Goal: Use online tool/utility

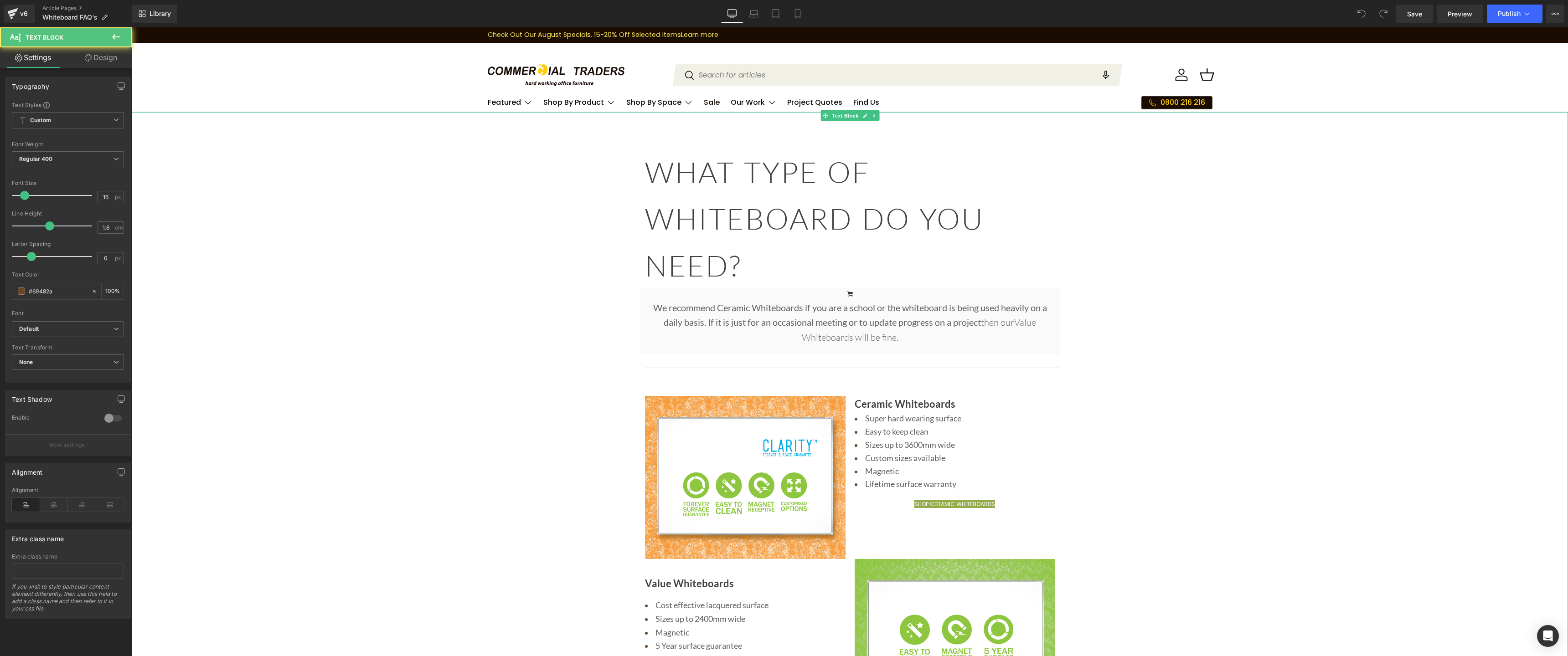
click at [792, 317] on p "We recommend Ceramic Whiteboards if you are a school or the whiteboard is being…" at bounding box center [850, 323] width 410 height 45
click at [713, 252] on h1 "WHAT TYPE OF WHITEBOARD DO YOU NEED?" at bounding box center [850, 218] width 410 height 140
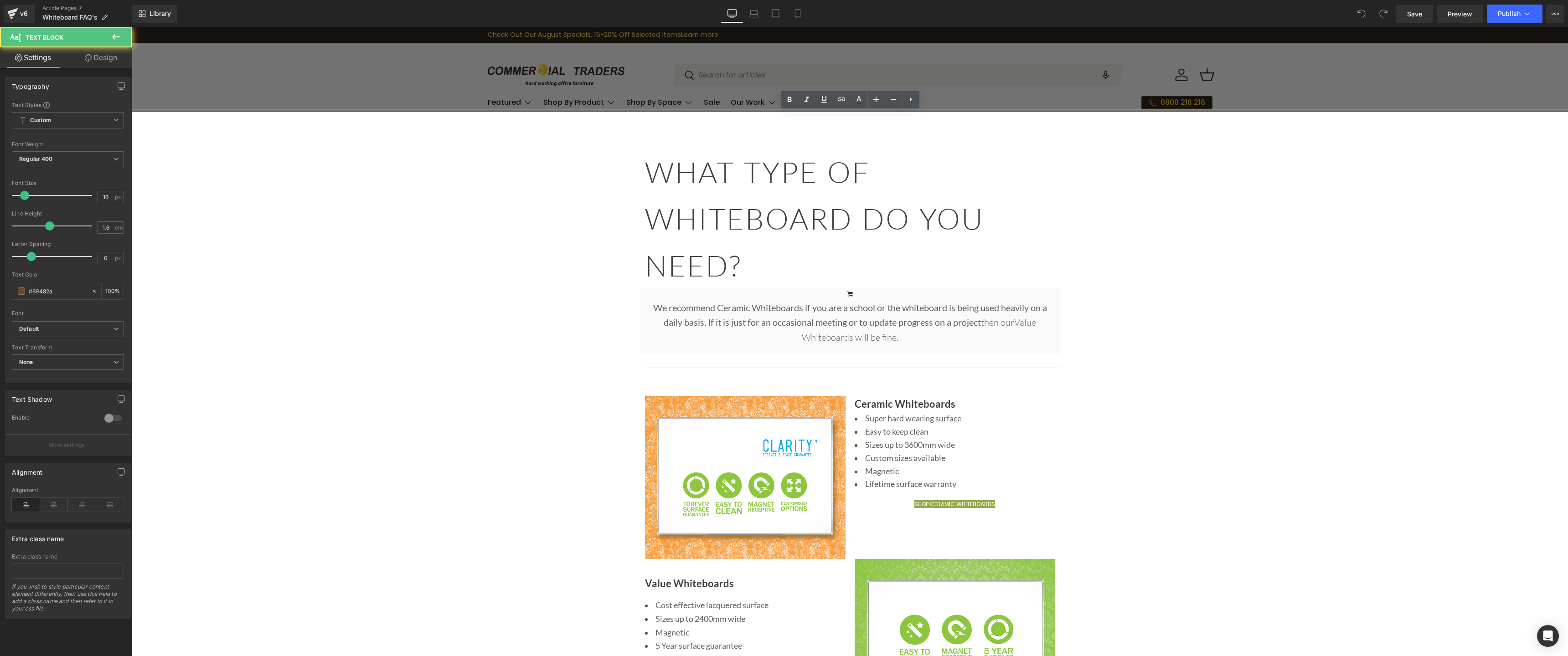
click at [750, 262] on h1 "WHAT TYPE OF WHITEBOARD DO YOU NEED?" at bounding box center [850, 218] width 410 height 140
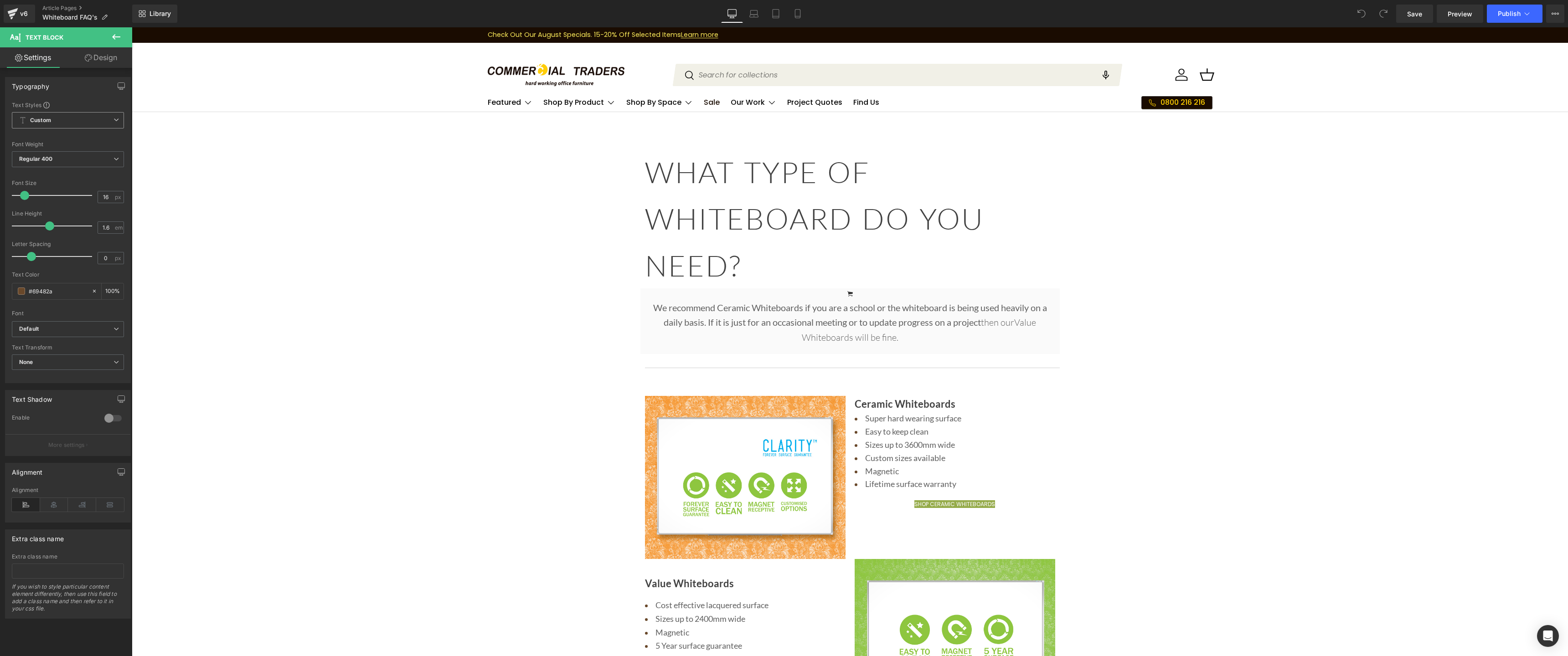
click at [113, 119] on icon at bounding box center [116, 119] width 5 height 5
click at [105, 173] on div at bounding box center [68, 175] width 112 height 6
click at [79, 160] on span "Regular 400" at bounding box center [68, 159] width 112 height 16
click at [80, 159] on span "Regular 400" at bounding box center [66, 159] width 109 height 16
drag, startPoint x: 711, startPoint y: 273, endPoint x: 725, endPoint y: 269, distance: 14.6
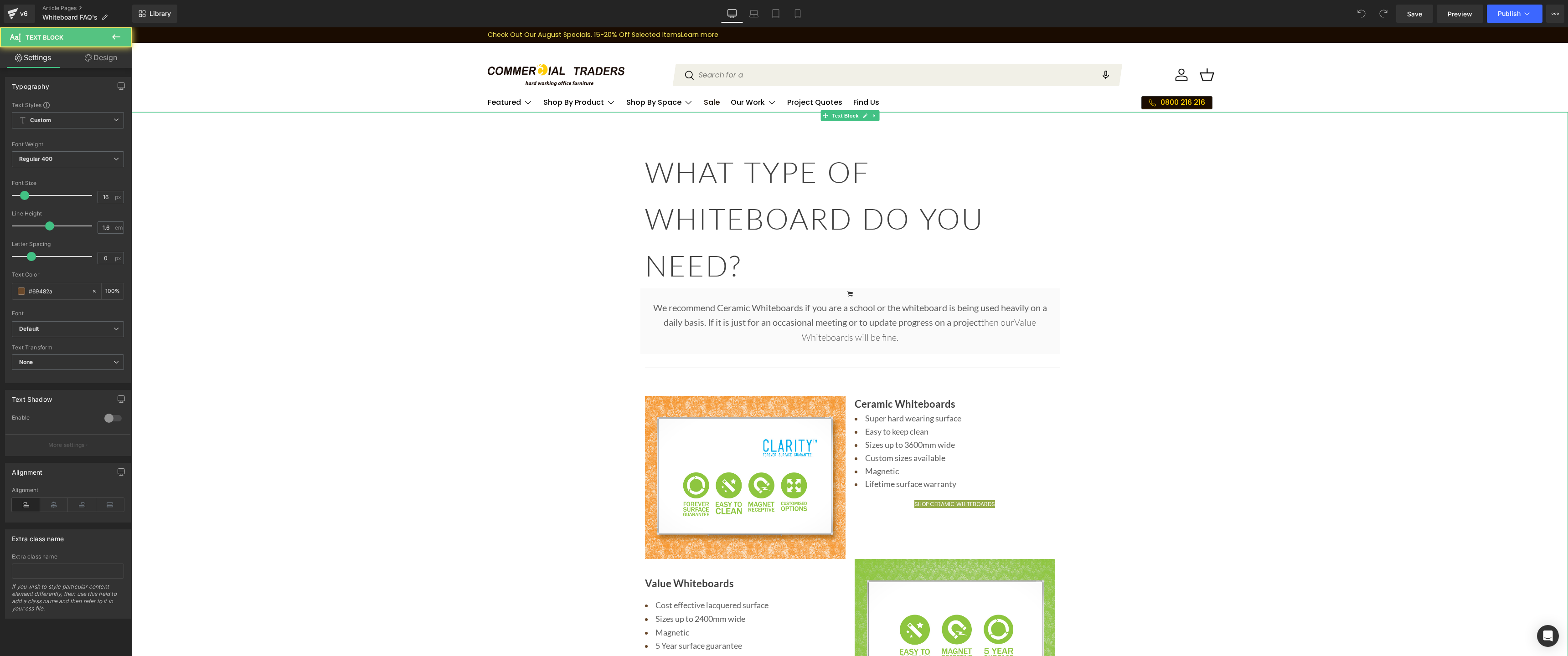
click at [712, 273] on h1 "WHAT TYPE OF WHITEBOARD DO YOU NEED?" at bounding box center [850, 218] width 410 height 140
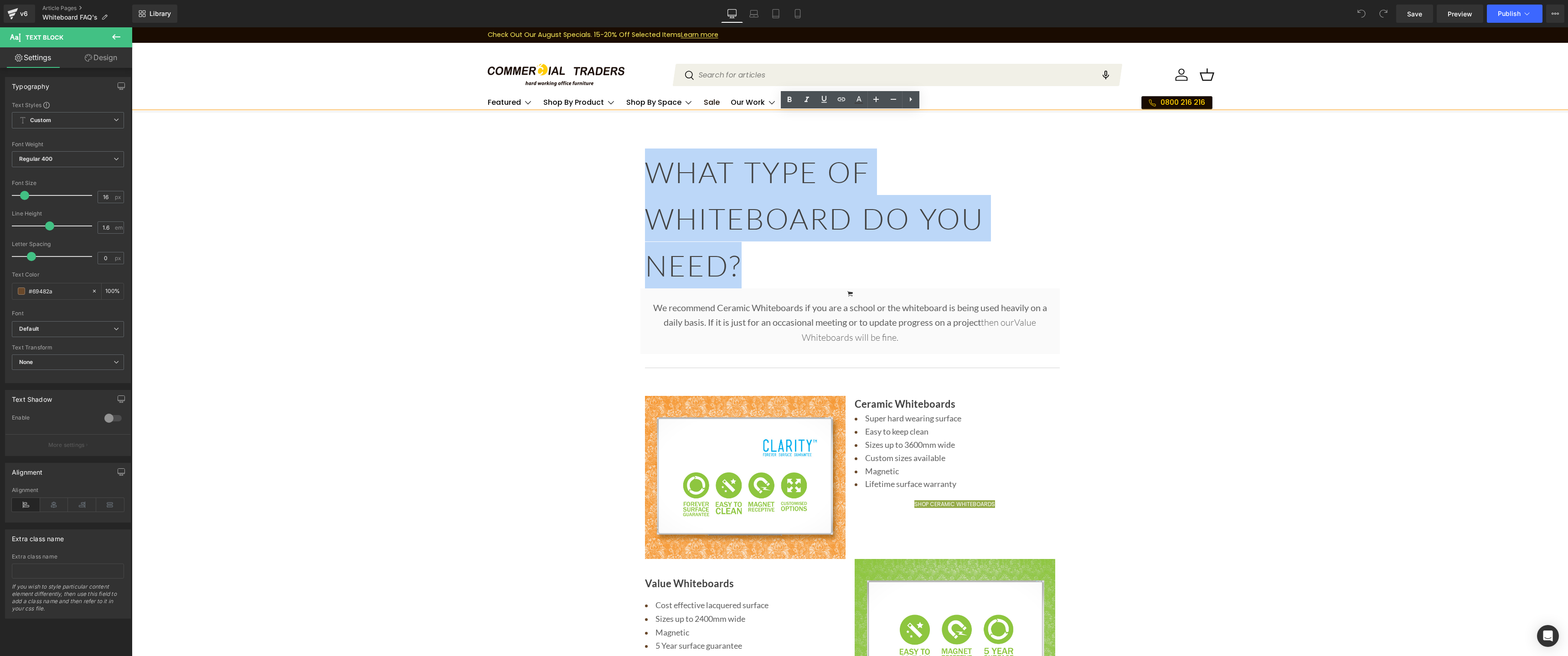
drag, startPoint x: 750, startPoint y: 267, endPoint x: 641, endPoint y: 166, distance: 148.6
click at [641, 166] on div "WHAT TYPE OF WHITEBOARD DO YOU NEED?" at bounding box center [850, 218] width 419 height 140
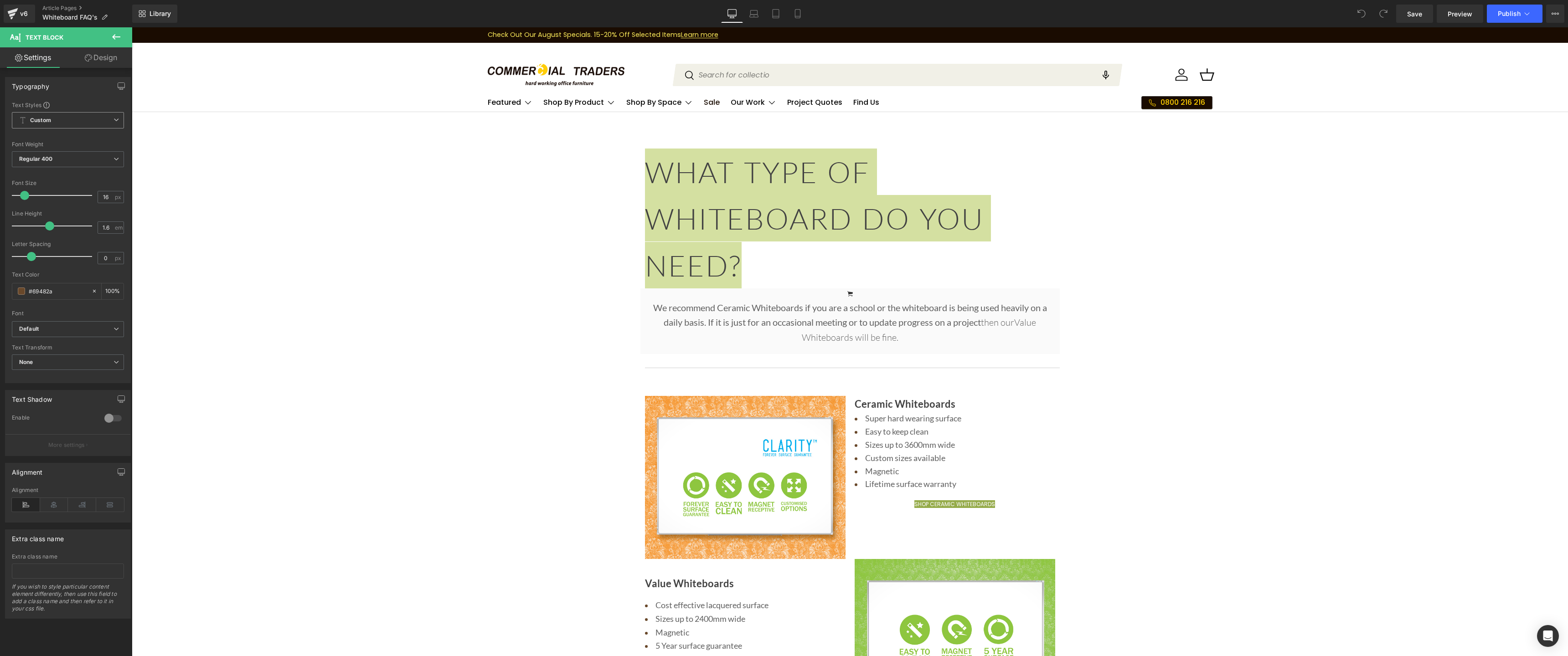
click at [113, 121] on icon at bounding box center [116, 119] width 5 height 5
click at [64, 157] on div "Setup Global Style" at bounding box center [66, 156] width 109 height 21
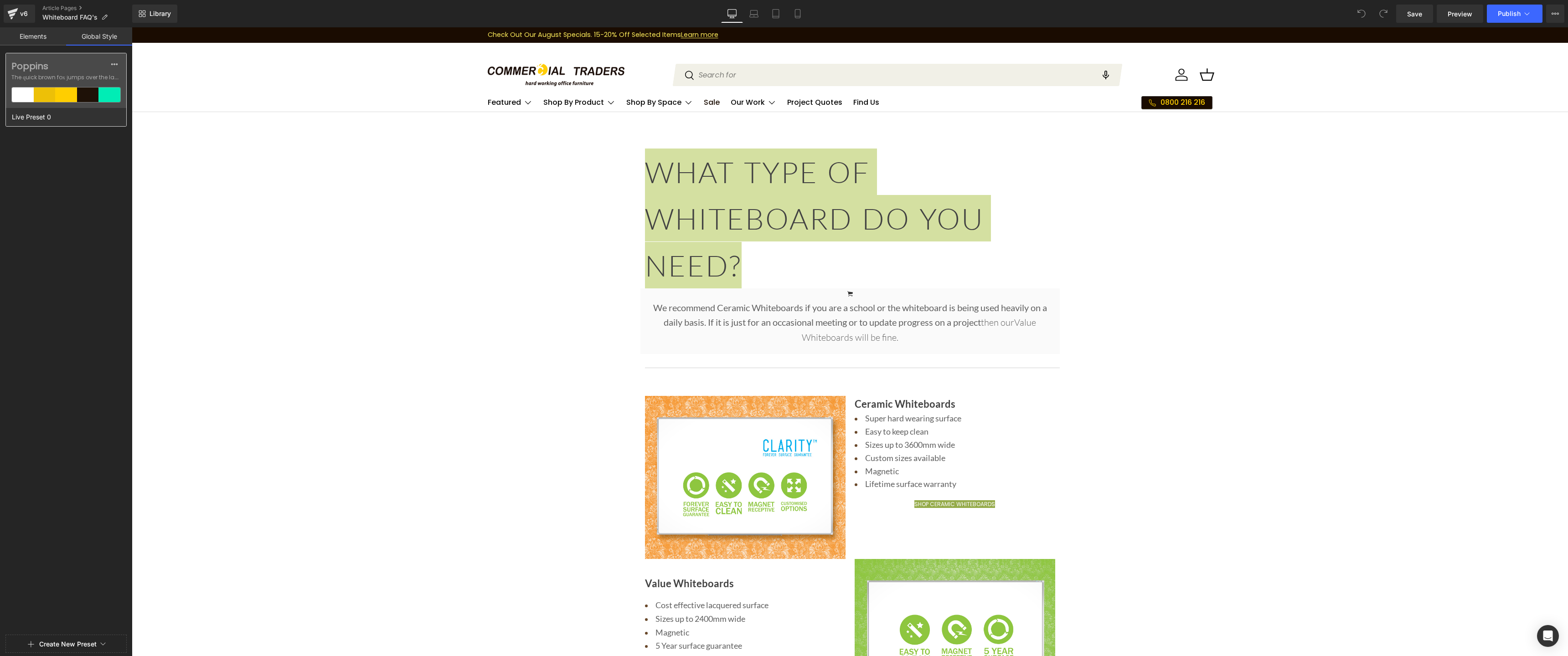
click at [33, 66] on label "Poppins" at bounding box center [66, 66] width 109 height 11
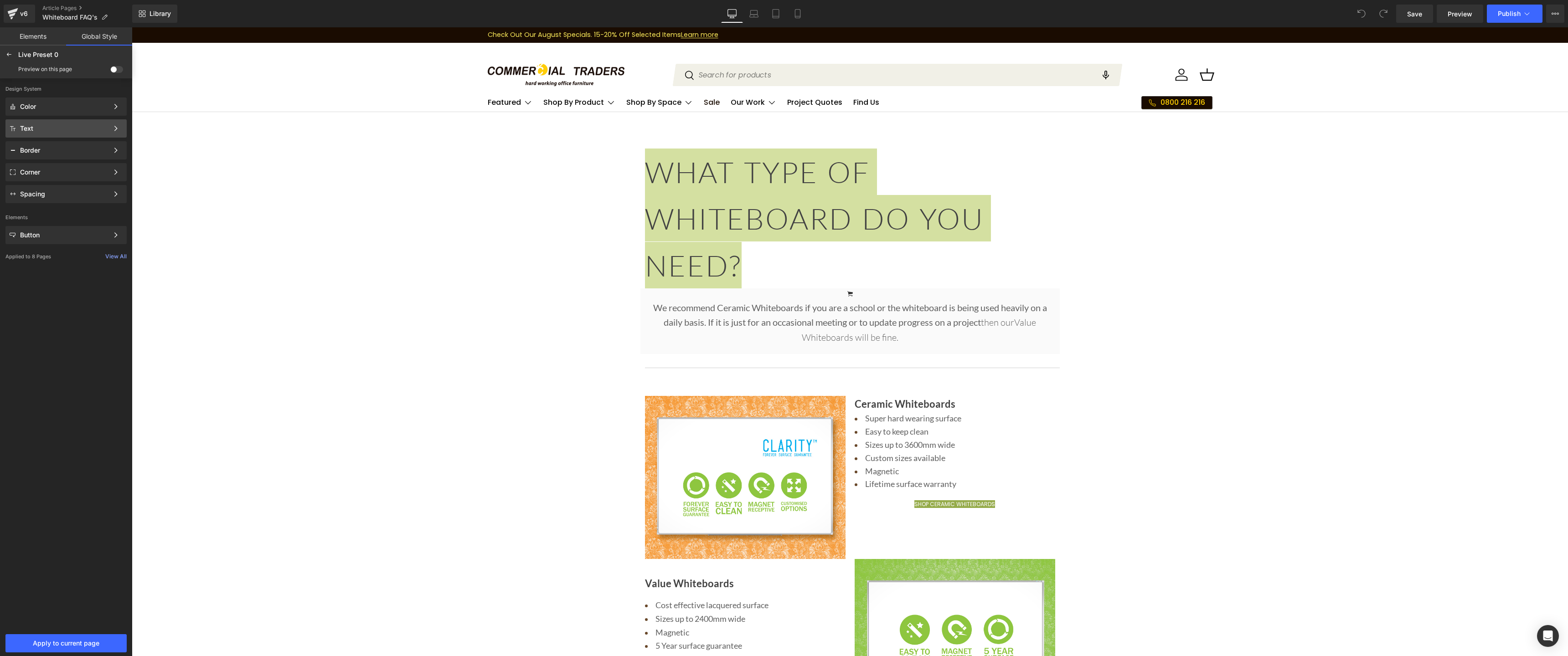
click at [49, 127] on div "Text" at bounding box center [64, 128] width 88 height 7
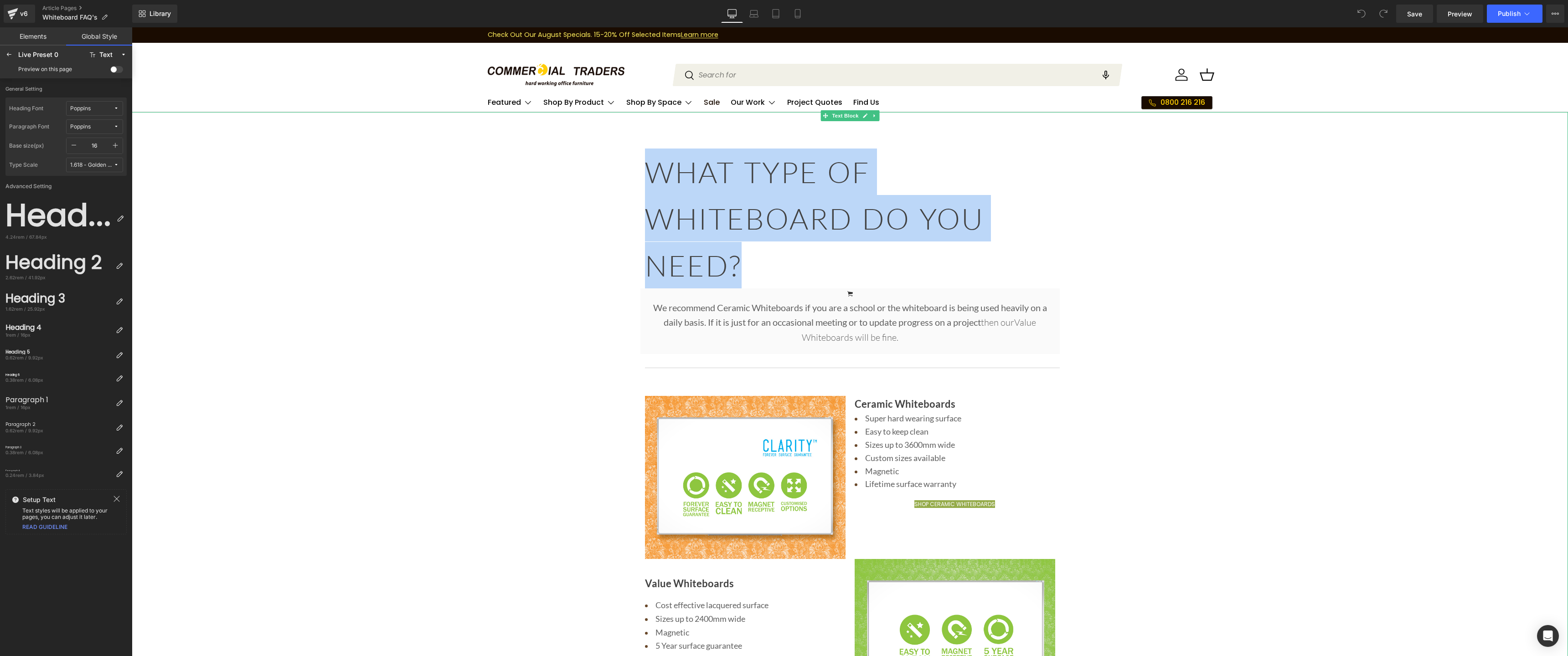
click at [650, 254] on h1 "WHAT TYPE OF WHITEBOARD DO YOU NEED?" at bounding box center [850, 218] width 410 height 140
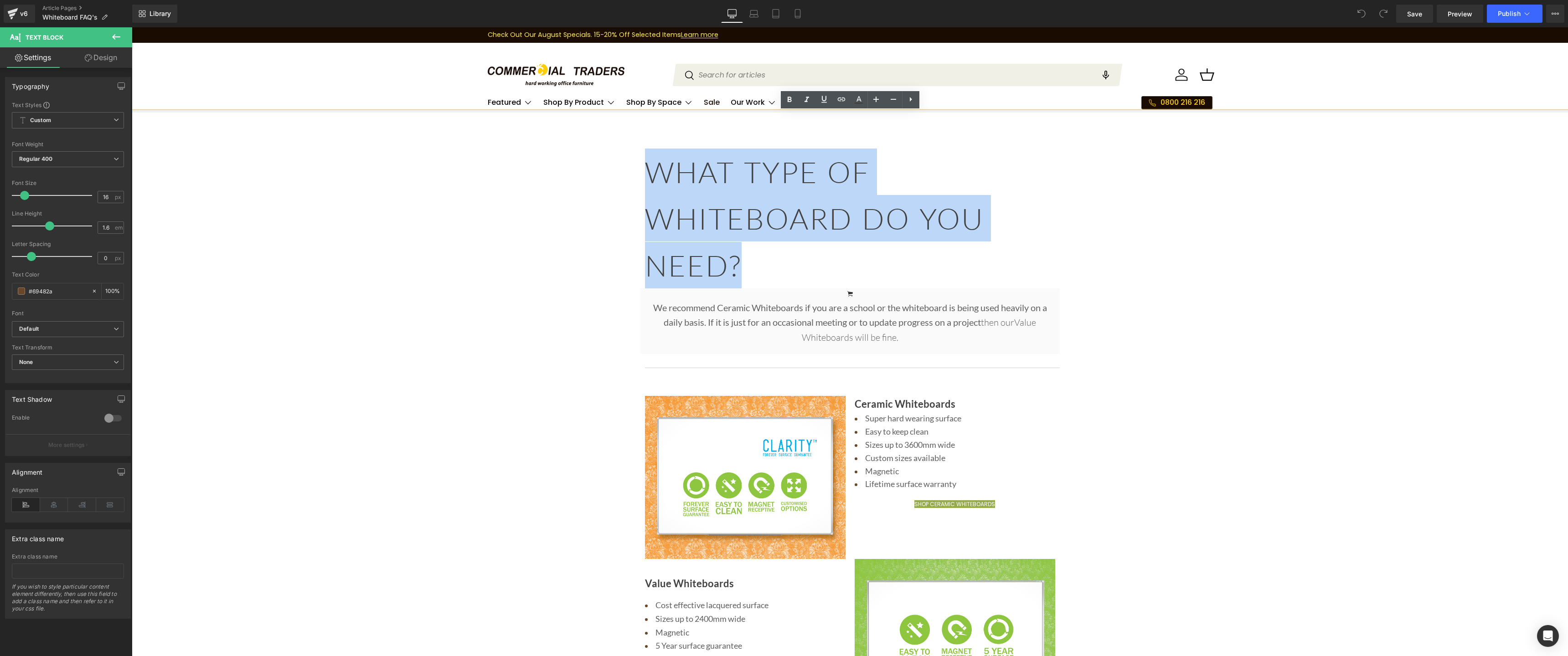
drag, startPoint x: 750, startPoint y: 268, endPoint x: 650, endPoint y: 182, distance: 131.9
click at [650, 182] on h1 "WHAT TYPE OF WHITEBOARD DO YOU NEED?" at bounding box center [850, 218] width 410 height 140
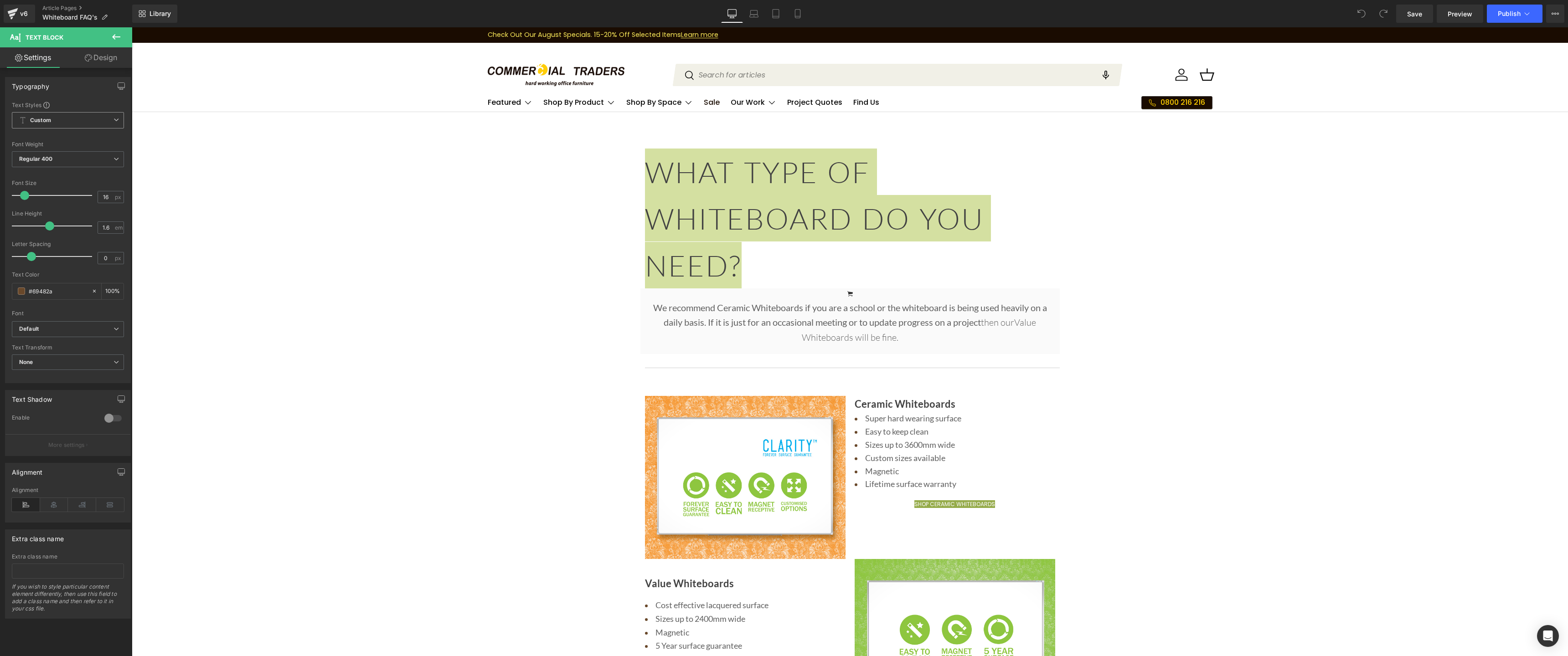
drag, startPoint x: 105, startPoint y: 121, endPoint x: 92, endPoint y: 129, distance: 15.3
click at [105, 121] on span "Custom Setup Global Style" at bounding box center [68, 120] width 112 height 16
click at [67, 156] on div "Setup Global Style" at bounding box center [66, 156] width 109 height 21
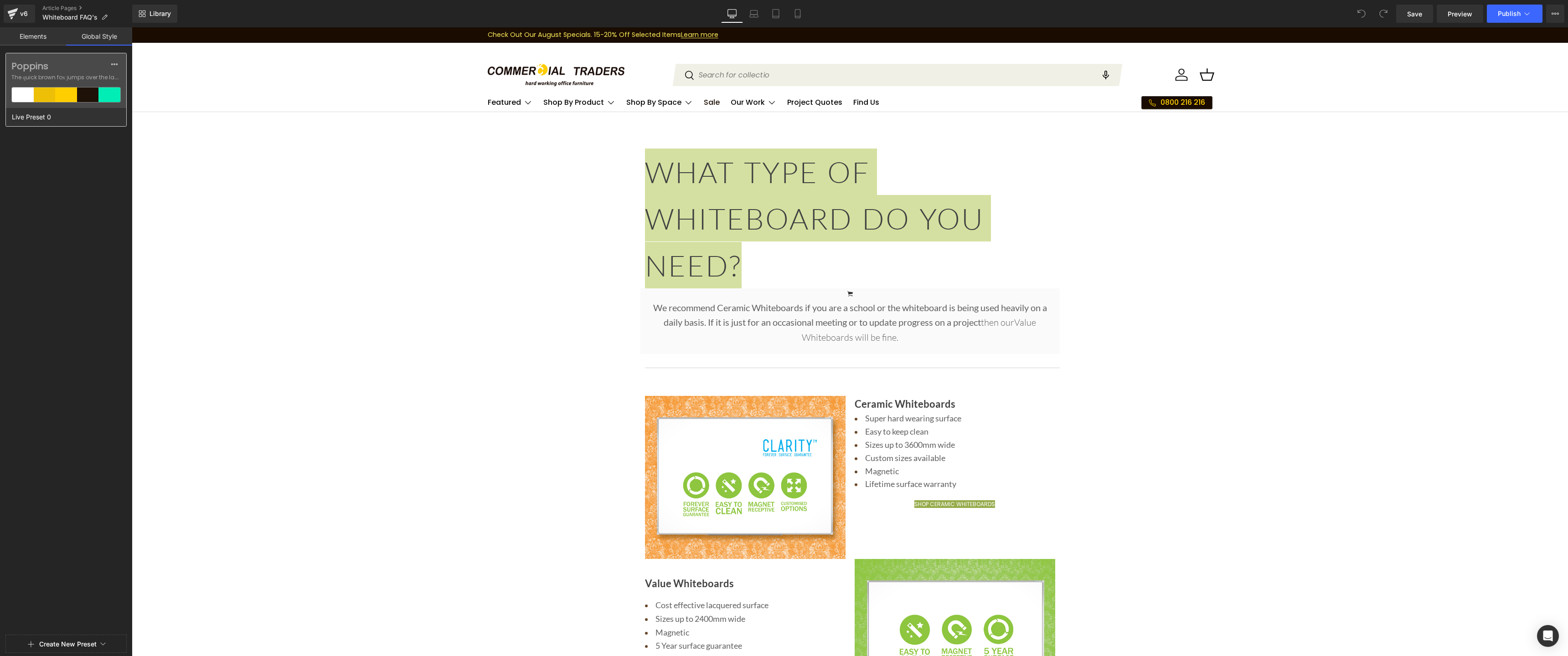
click at [77, 84] on div "Poppins The quick brown fox jumps over the lazy..." at bounding box center [66, 80] width 120 height 55
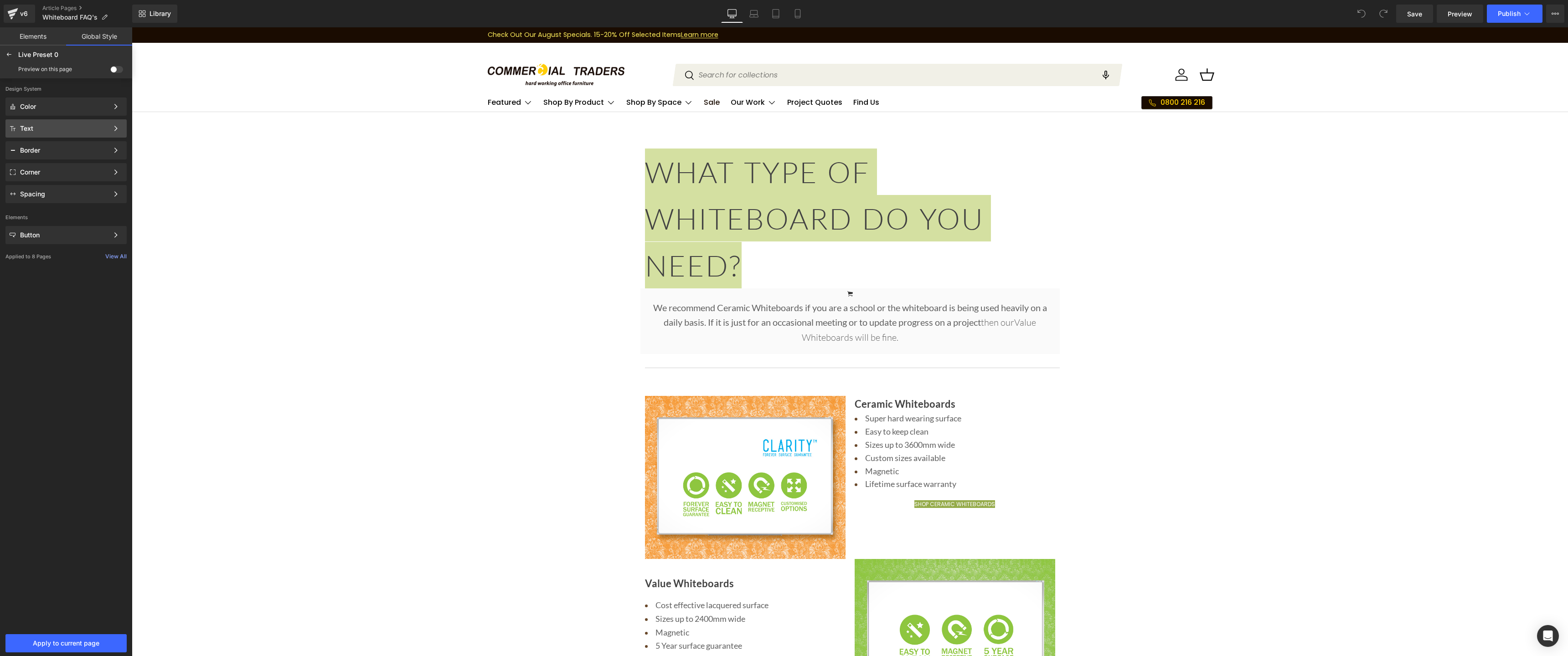
click at [70, 130] on div "Text" at bounding box center [64, 128] width 88 height 7
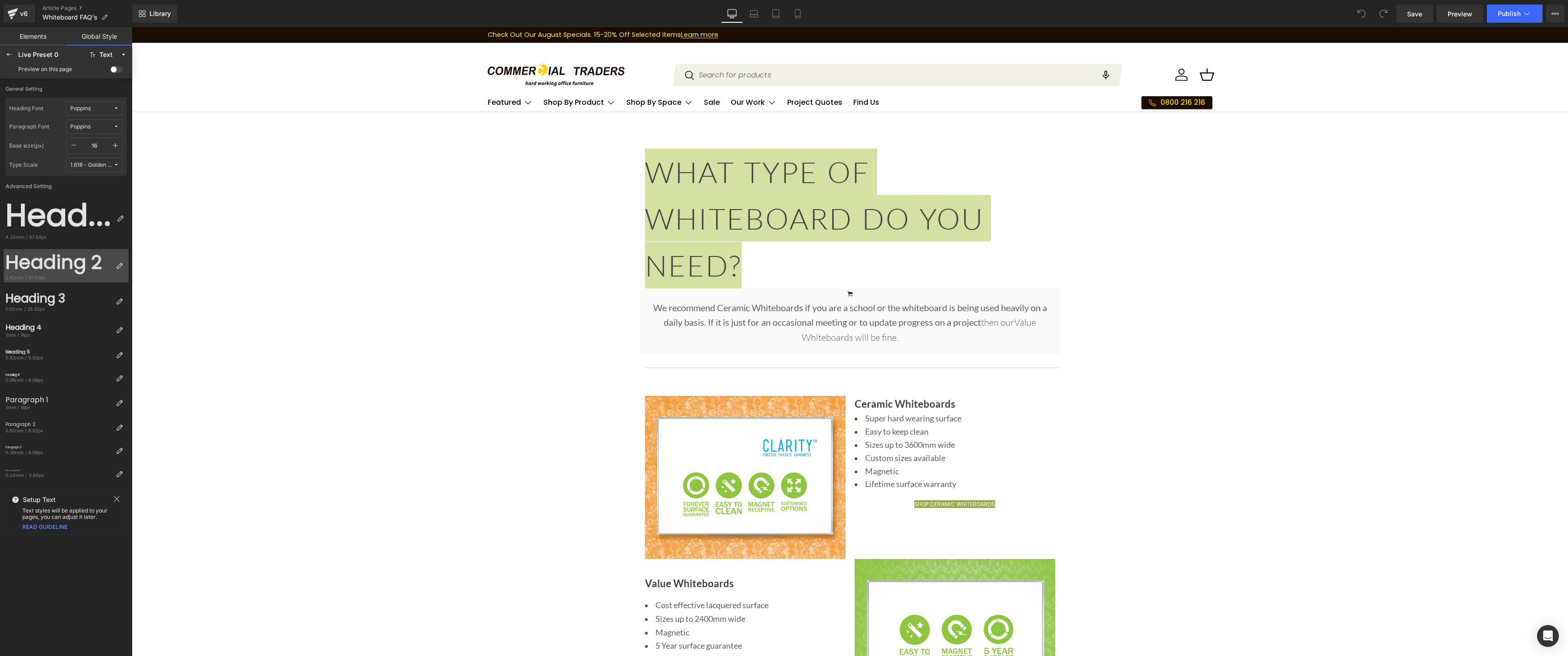
click at [48, 267] on div "Heading 2" at bounding box center [59, 262] width 107 height 23
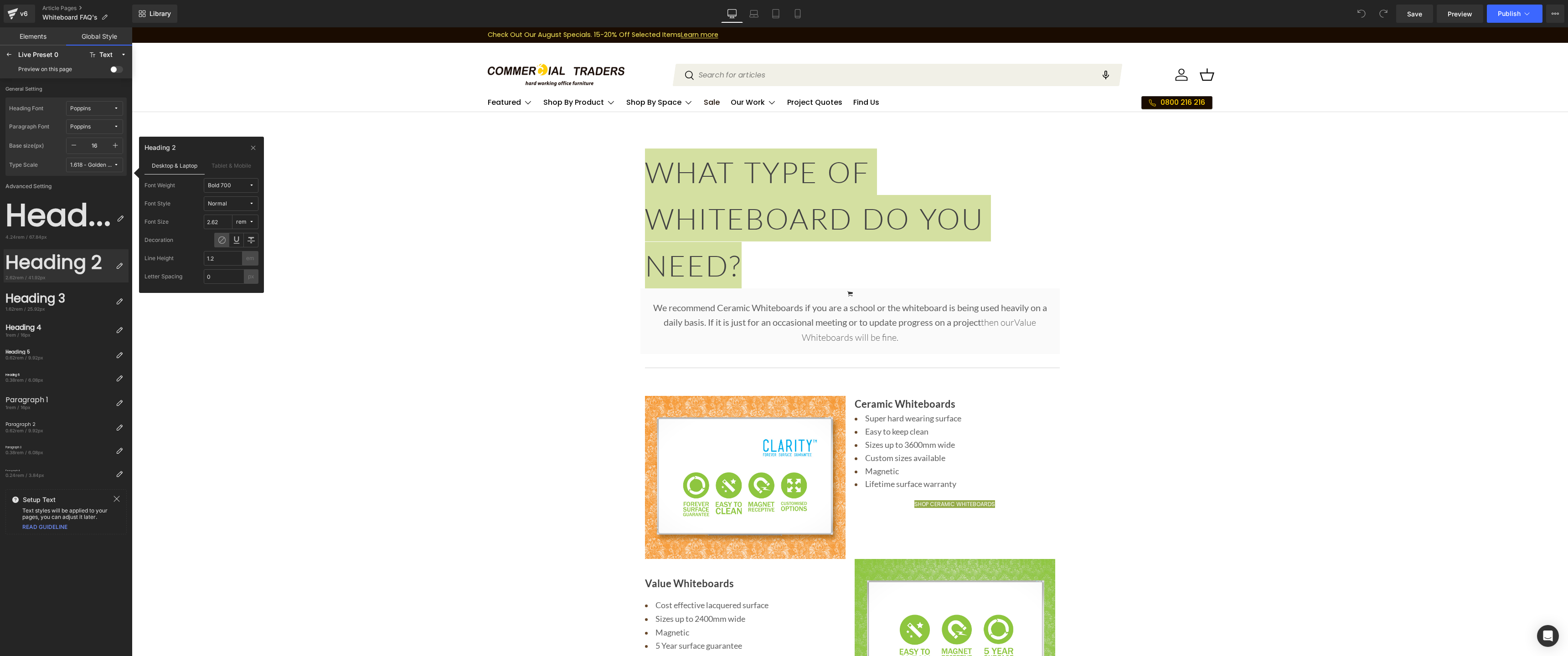
click at [240, 185] on span "Bold 700" at bounding box center [228, 185] width 41 height 7
click at [241, 184] on span "Bold 700" at bounding box center [228, 185] width 41 height 7
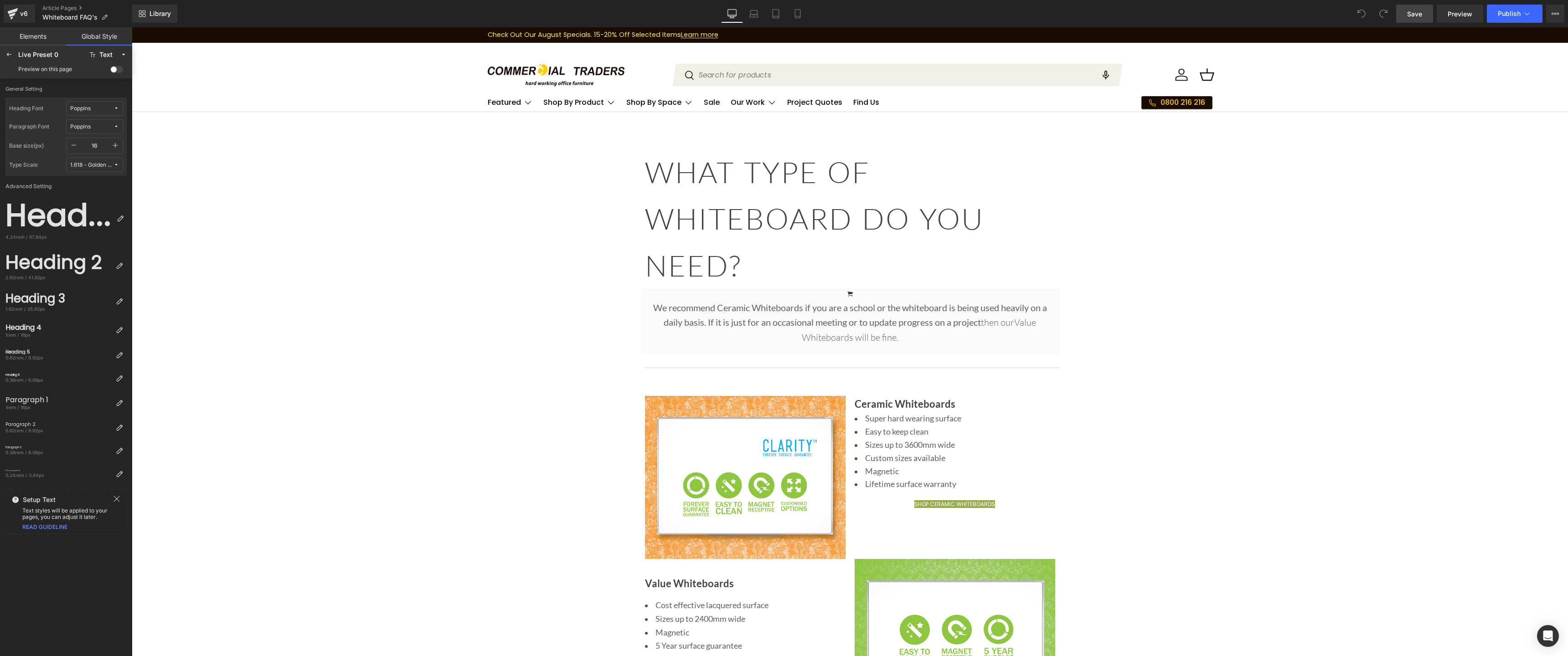
click at [1412, 15] on span "Save" at bounding box center [1414, 14] width 15 height 9
click at [1452, 14] on span "Preview" at bounding box center [1460, 14] width 25 height 9
